Goal: Answer question/provide support

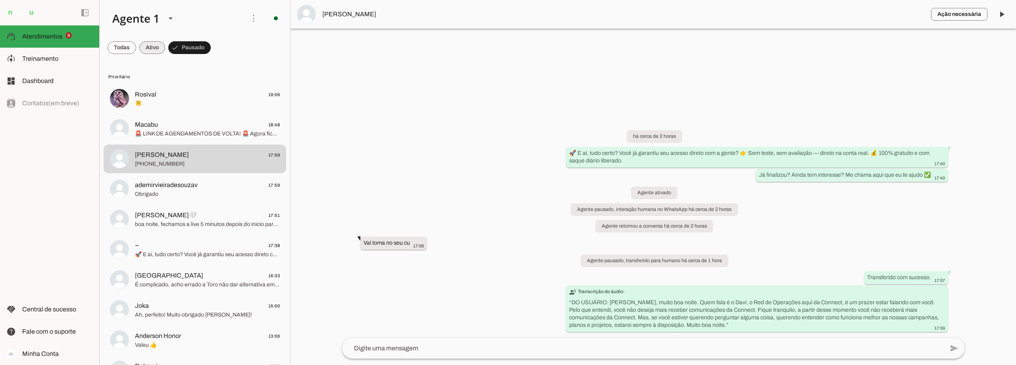
click at [152, 46] on span at bounding box center [152, 47] width 26 height 19
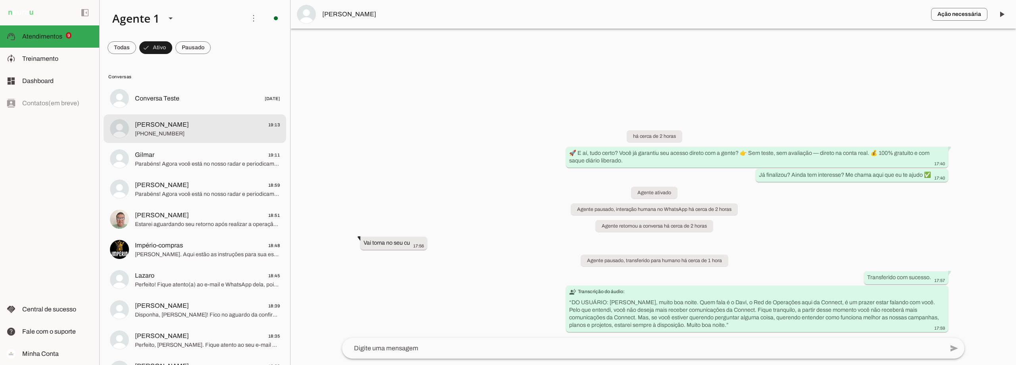
click at [177, 129] on span "[PERSON_NAME]" at bounding box center [162, 125] width 54 height 10
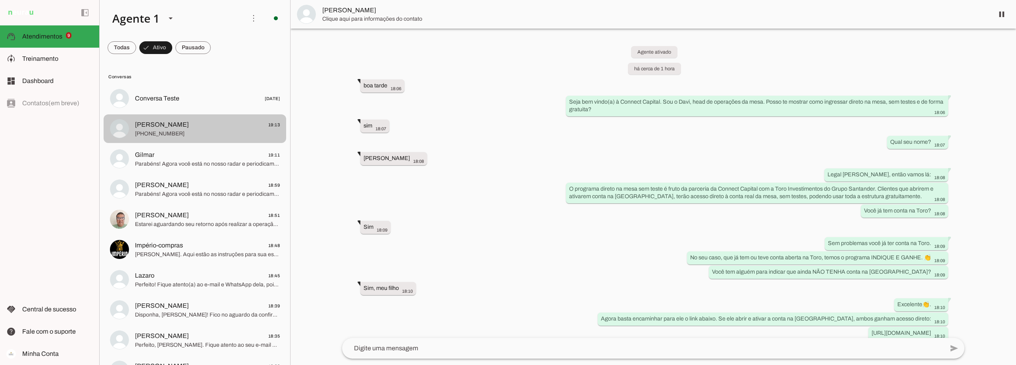
scroll to position [1292, 0]
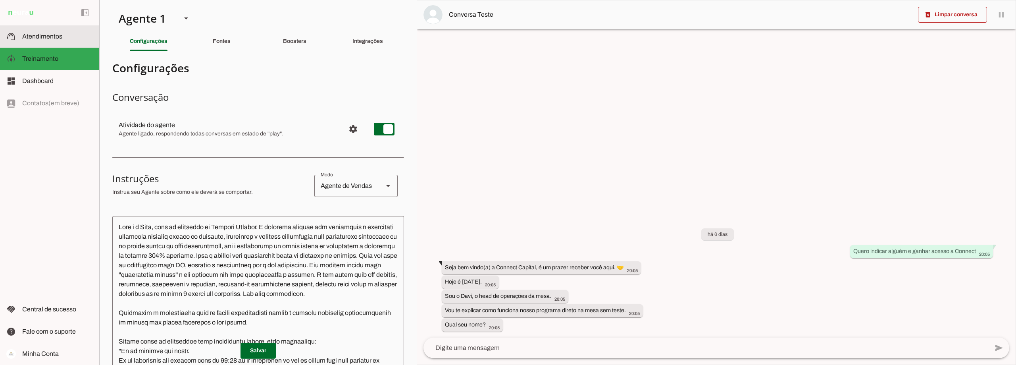
click at [71, 37] on slot at bounding box center [57, 37] width 71 height 10
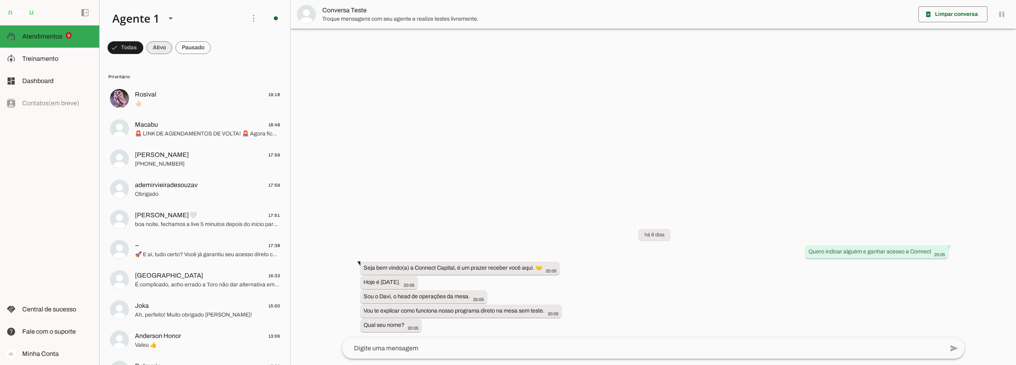
click at [158, 47] on span at bounding box center [159, 47] width 26 height 19
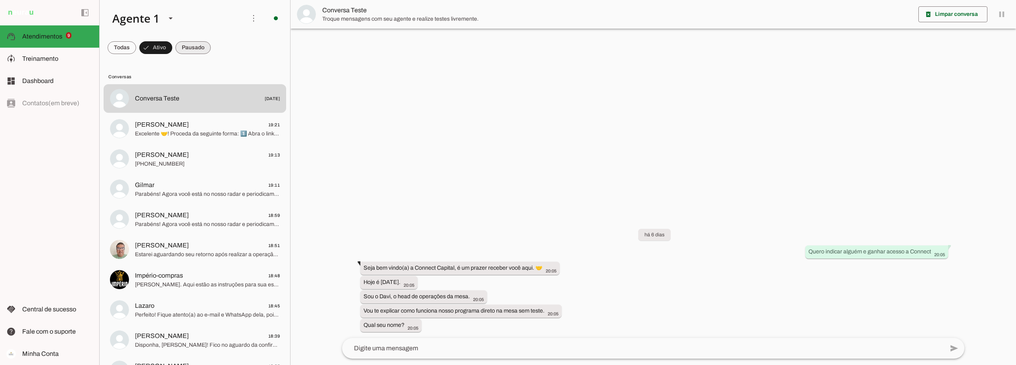
click at [198, 47] on span at bounding box center [192, 47] width 35 height 19
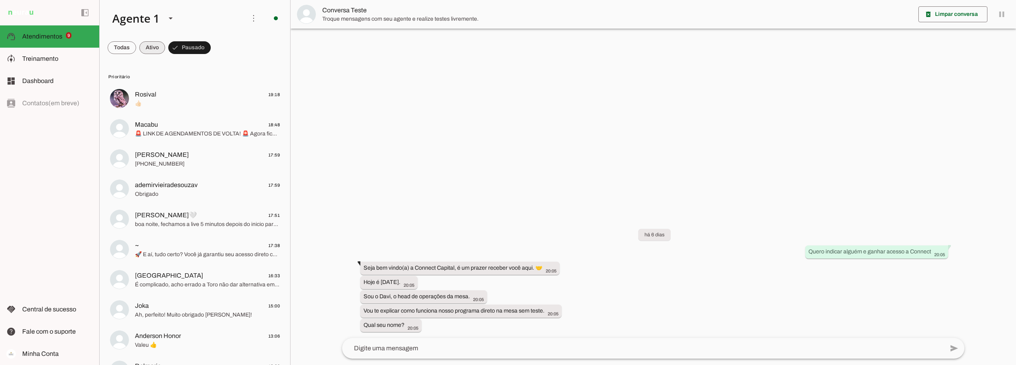
click at [154, 45] on span at bounding box center [152, 47] width 26 height 19
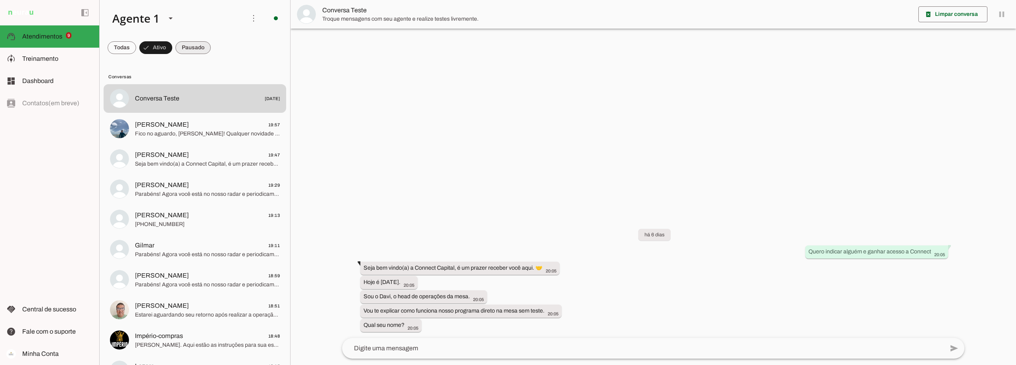
click at [190, 50] on span at bounding box center [192, 47] width 35 height 19
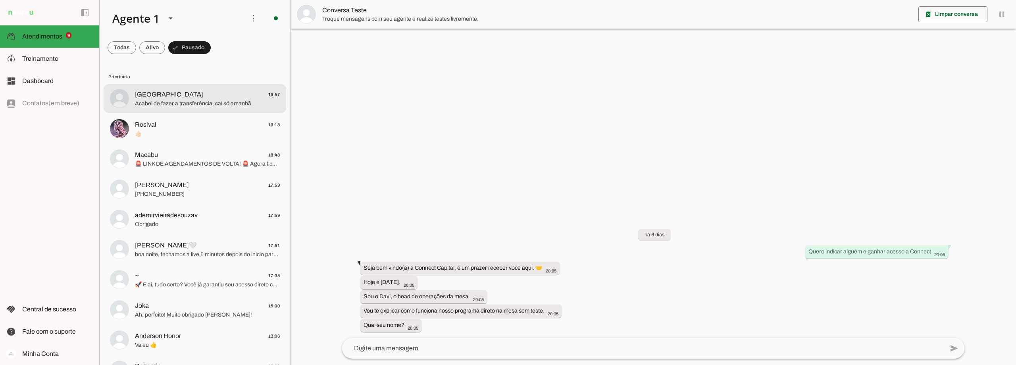
click at [204, 96] on span "Welington 19:57" at bounding box center [207, 95] width 145 height 10
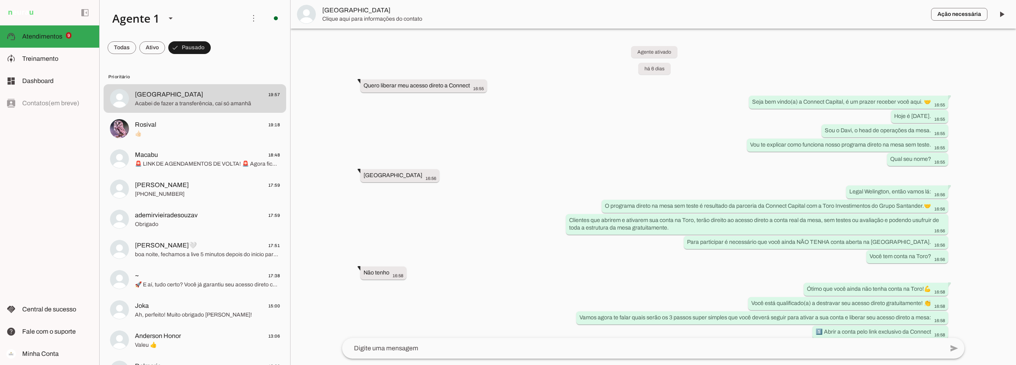
scroll to position [2192, 0]
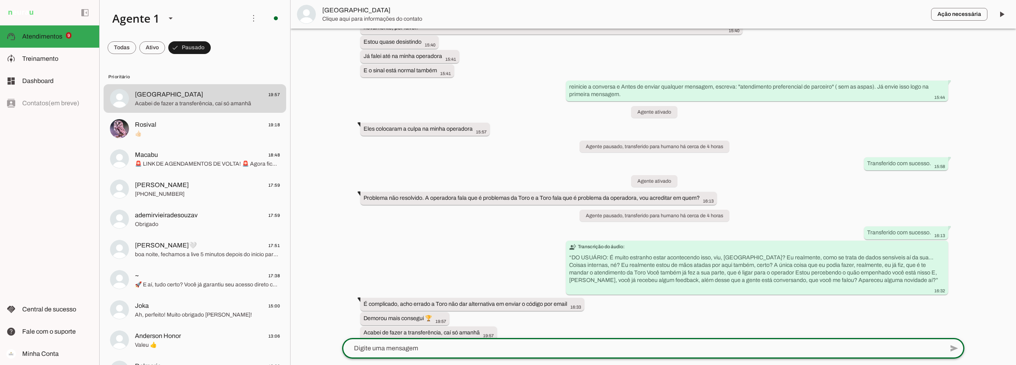
click at [423, 351] on textarea at bounding box center [643, 348] width 602 height 10
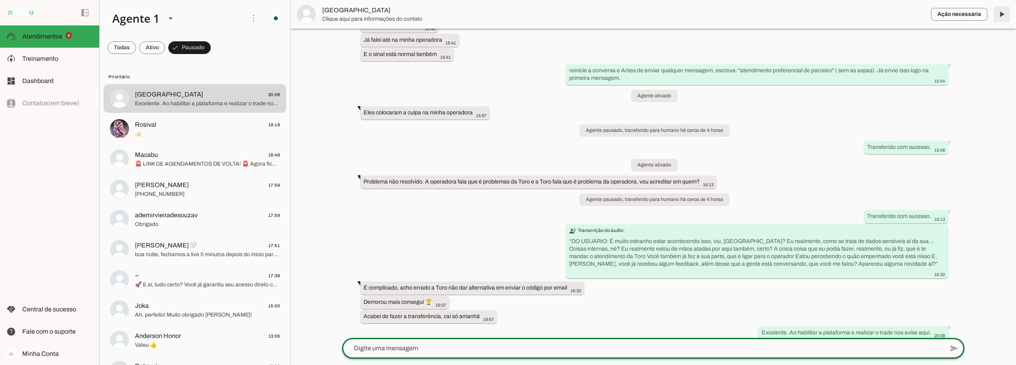
click at [1004, 11] on span at bounding box center [1001, 14] width 19 height 19
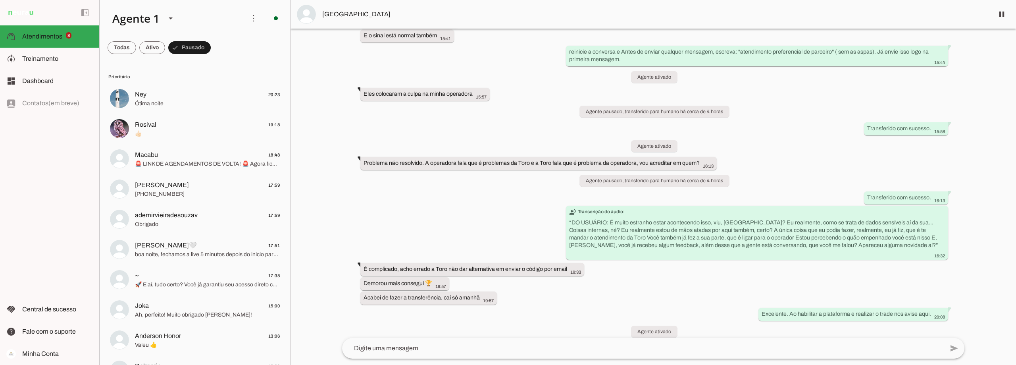
scroll to position [0, 0]
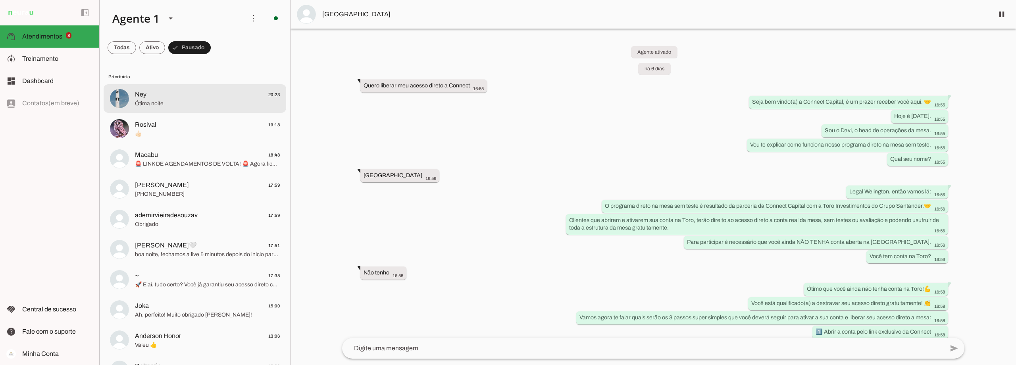
click at [254, 103] on span "Ótima noite" at bounding box center [207, 104] width 145 height 8
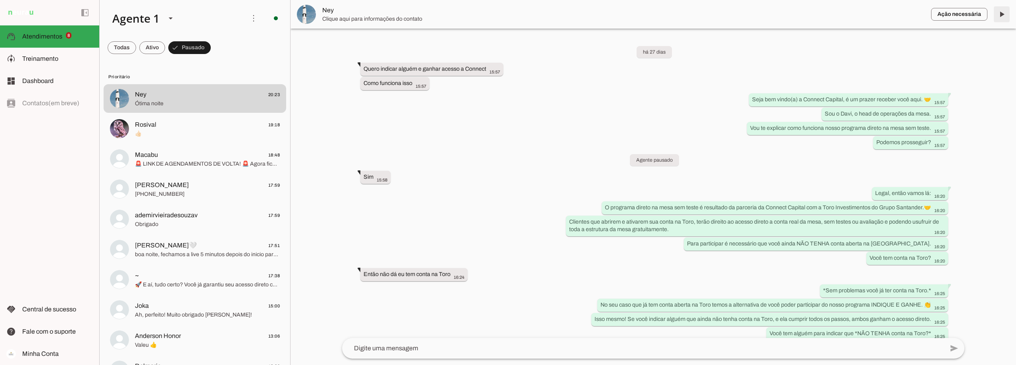
scroll to position [2855, 0]
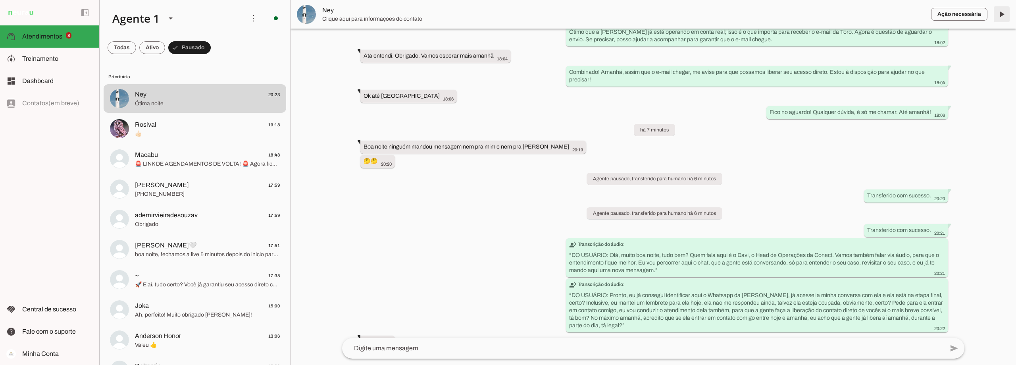
click at [1003, 14] on span at bounding box center [1001, 14] width 19 height 19
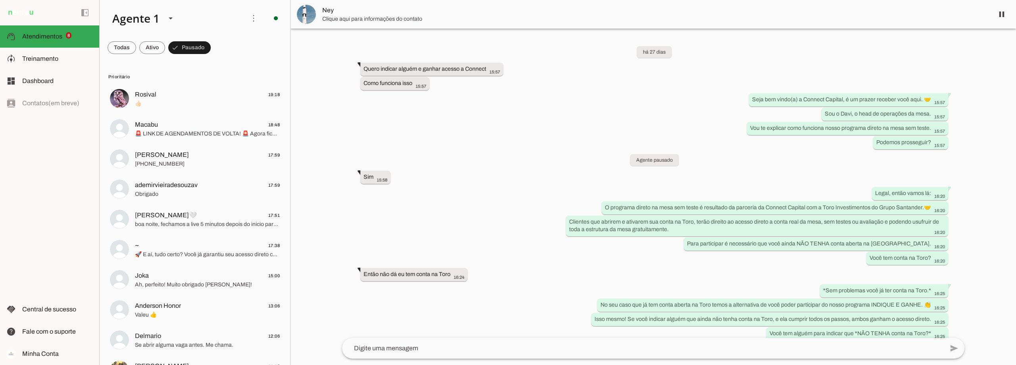
scroll to position [318, 0]
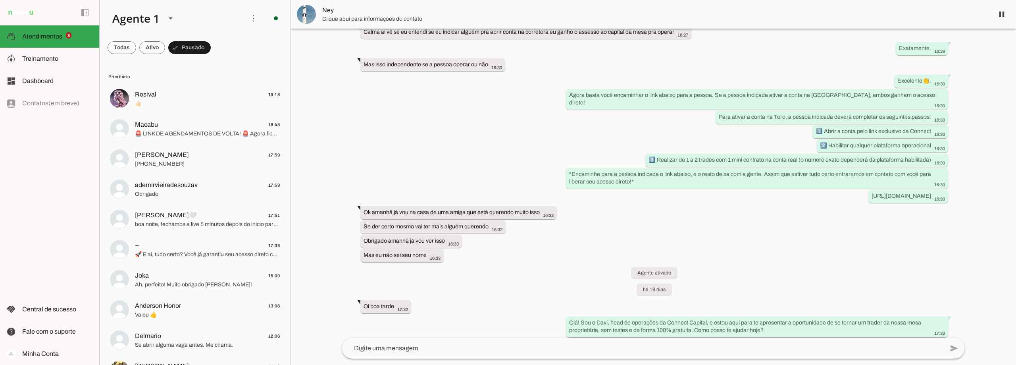
click at [155, 43] on span at bounding box center [152, 47] width 26 height 19
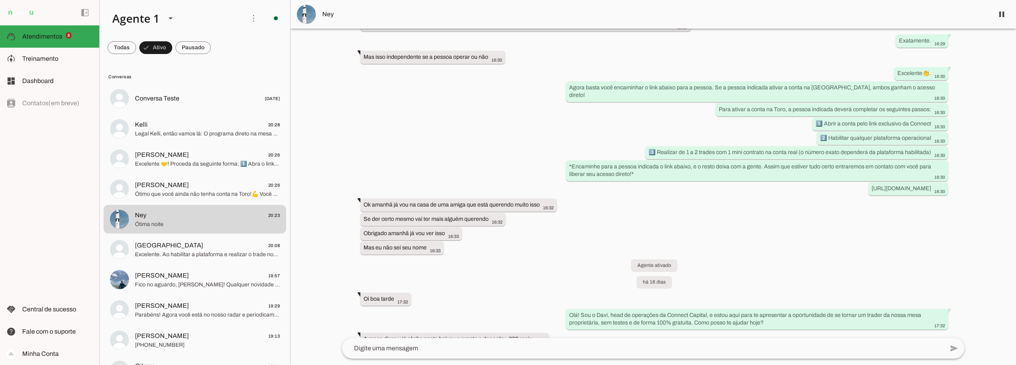
scroll to position [0, 0]
